Goal: Find specific page/section: Find specific page/section

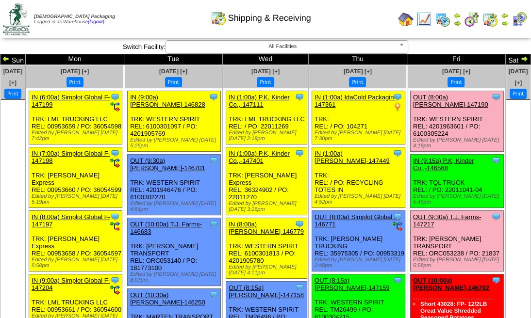
click at [506, 17] on img at bounding box center [505, 16] width 8 height 8
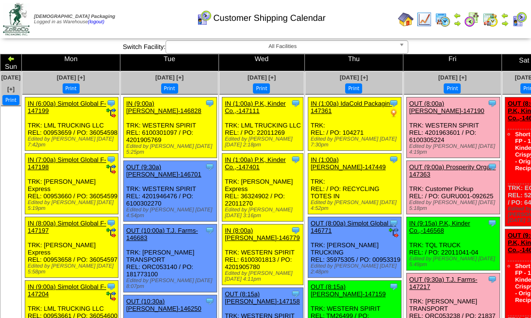
scroll to position [32, 0]
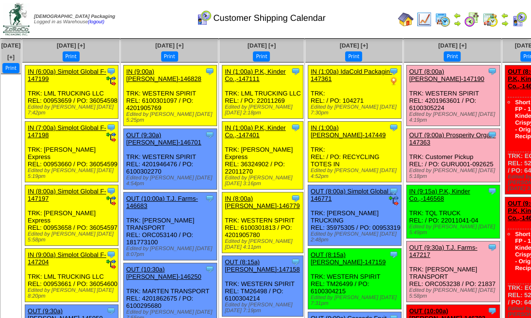
click at [492, 13] on img at bounding box center [490, 20] width 16 height 16
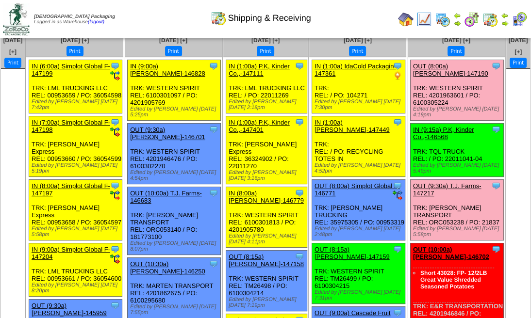
scroll to position [65, 0]
